Goal: Transaction & Acquisition: Book appointment/travel/reservation

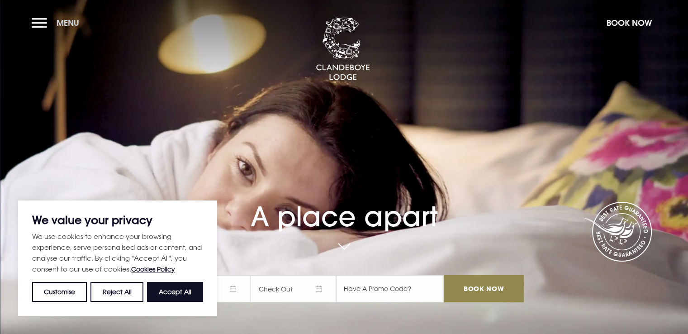
click at [37, 21] on button "Menu" at bounding box center [58, 22] width 52 height 19
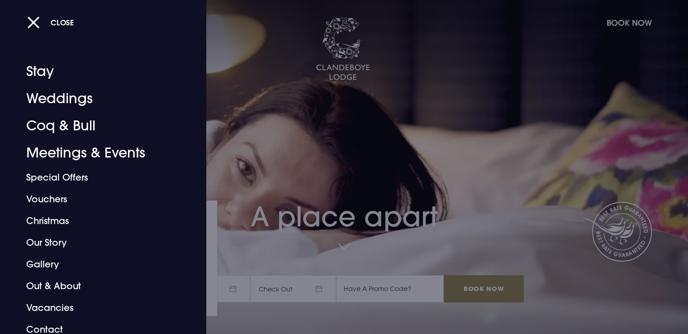
scroll to position [6, 0]
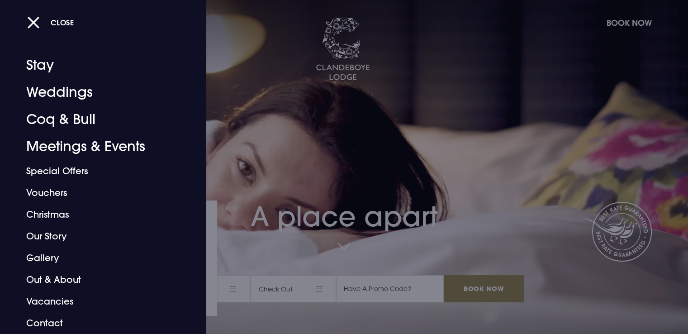
click at [271, 91] on div at bounding box center [344, 167] width 688 height 334
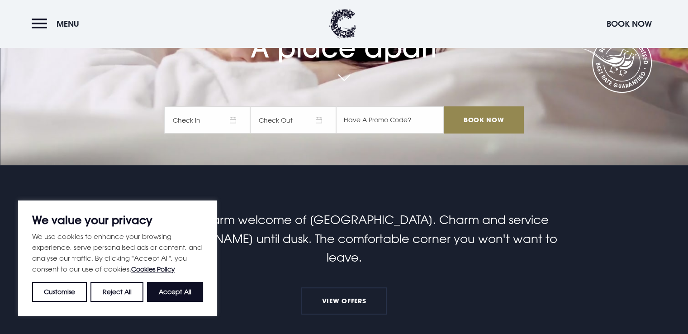
scroll to position [226, 0]
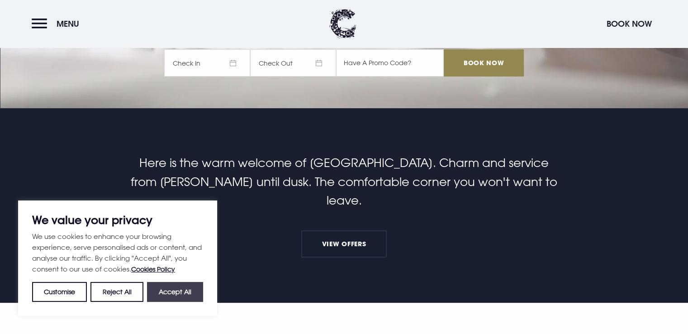
click at [157, 288] on button "Accept All" at bounding box center [175, 292] width 56 height 20
checkbox input "true"
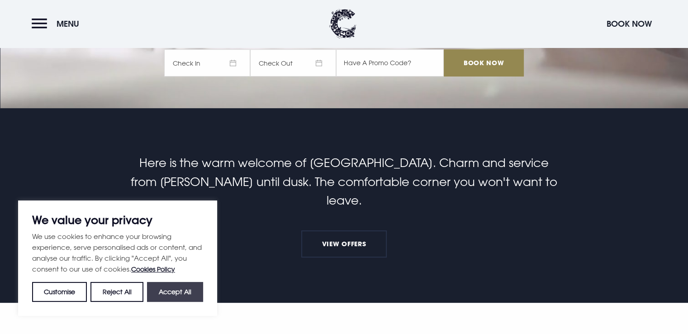
checkbox input "true"
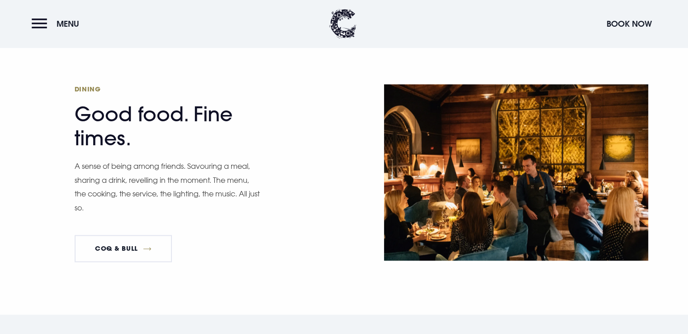
scroll to position [1349, 0]
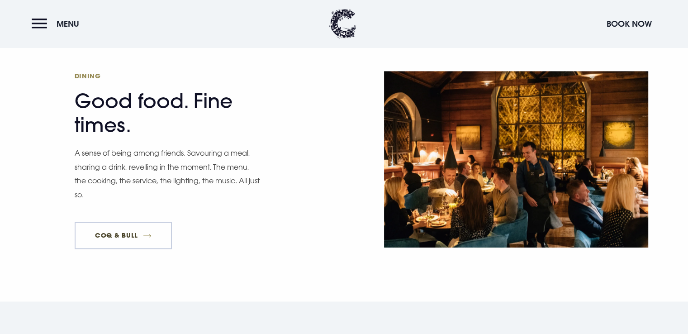
click at [120, 222] on link "Coq & Bull" at bounding box center [124, 235] width 98 height 27
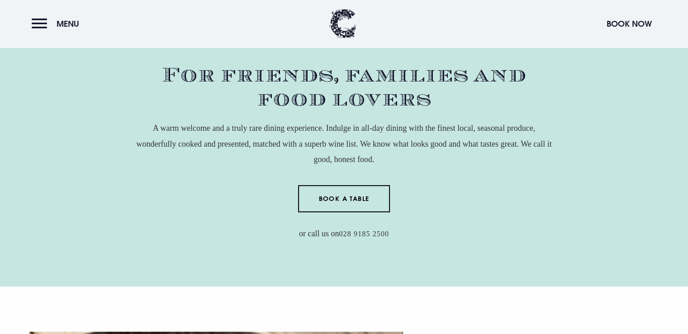
scroll to position [330, 0]
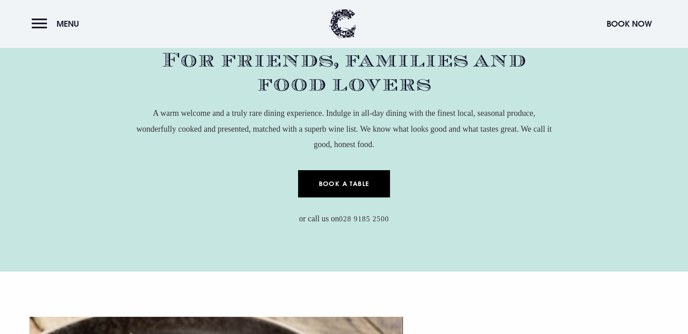
click at [350, 182] on link "Book a Table" at bounding box center [344, 183] width 92 height 27
click at [365, 187] on link "Book a Table" at bounding box center [344, 183] width 92 height 27
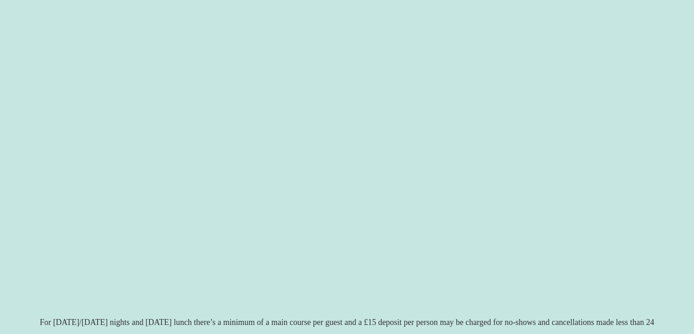
scroll to position [185, 0]
